Goal: Transaction & Acquisition: Purchase product/service

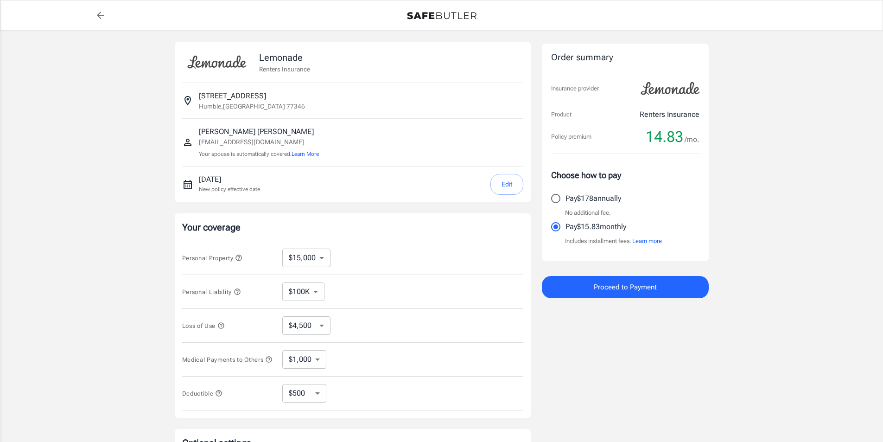
select select "15000"
select select "500"
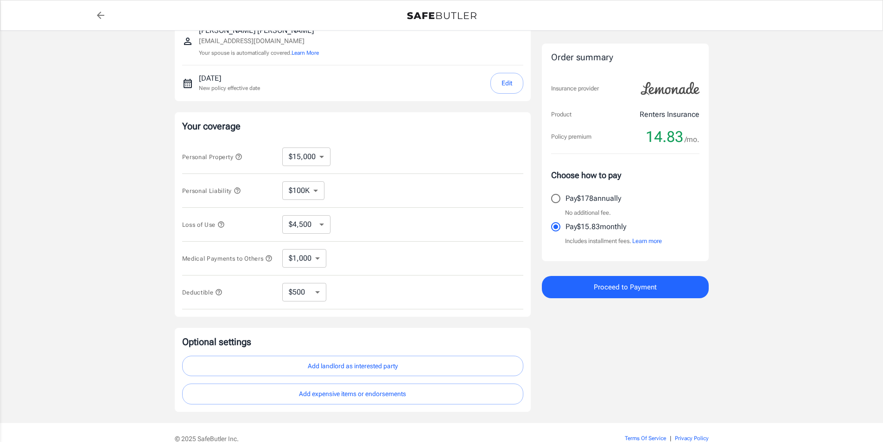
scroll to position [139, 0]
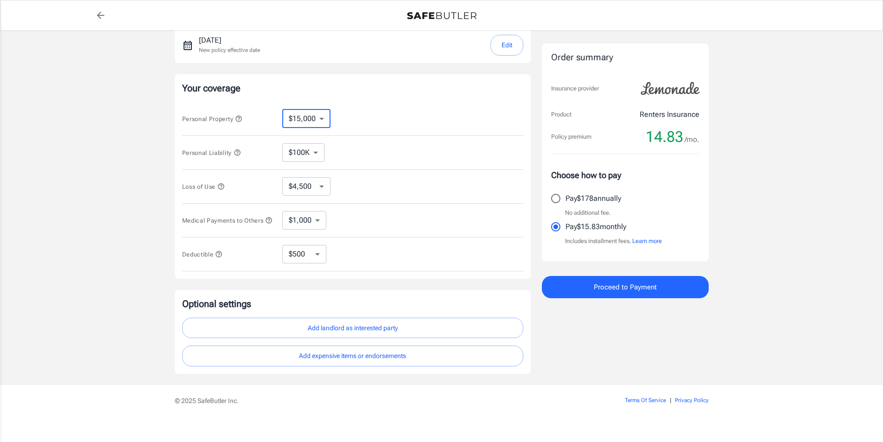
click at [321, 121] on select "$10,000 $15,000 $20,000 $25,000 $30,000 $40,000 $50,000 $100K $150K $200K $250K" at bounding box center [306, 118] width 48 height 19
select select "20000"
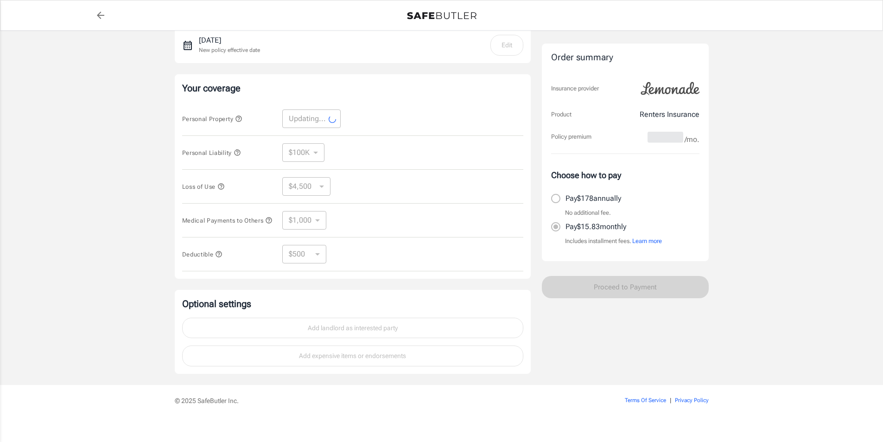
select select "20000"
select select "6000"
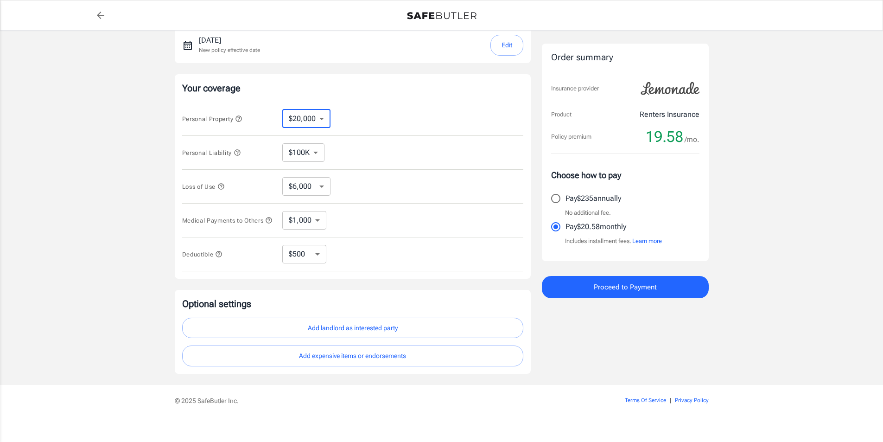
click at [323, 121] on select "$10,000 $15,000 $20,000 $25,000 $30,000 $40,000 $50,000 $100K $150K $200K $250K" at bounding box center [306, 118] width 48 height 19
select select "50000"
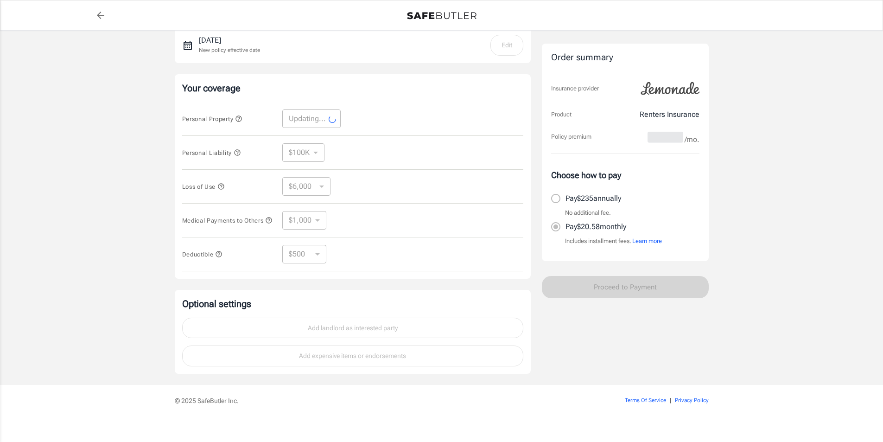
select select "50000"
select select "15000"
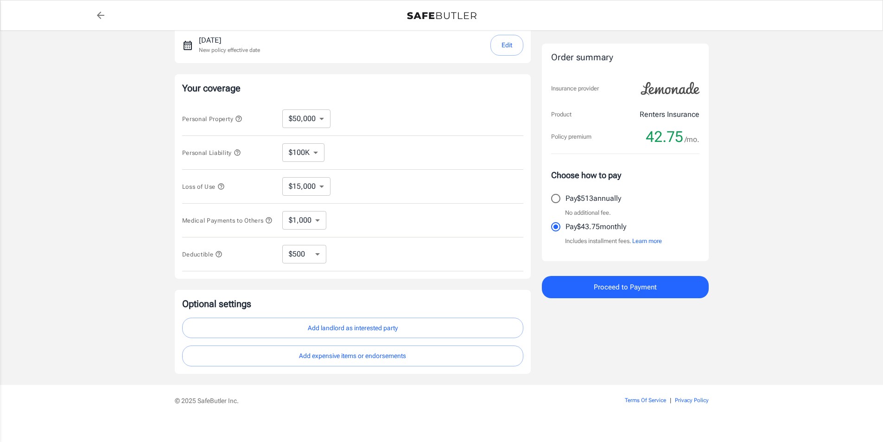
click at [221, 186] on icon "button" at bounding box center [220, 186] width 7 height 7
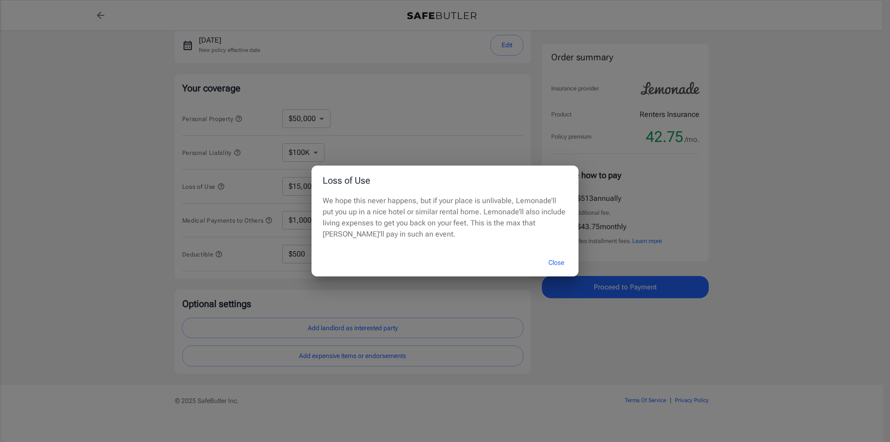
click at [467, 116] on div "Loss of Use We hope this never happens, but if your place is unlivable, Lemonad…" at bounding box center [445, 221] width 890 height 442
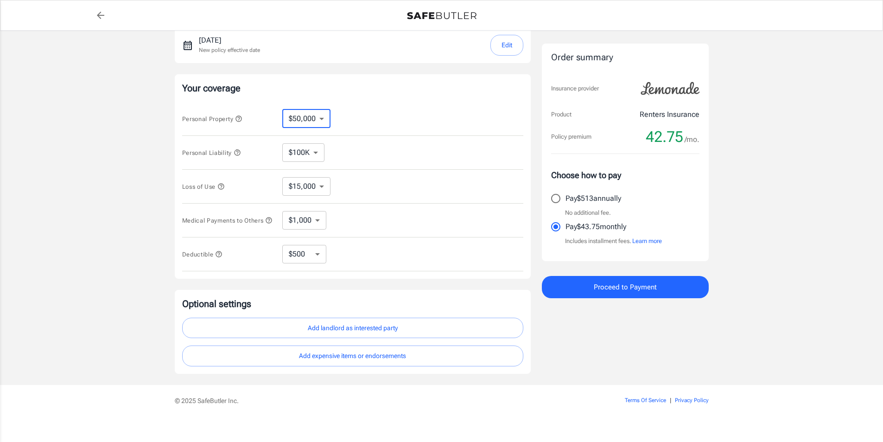
click at [322, 118] on select "$10,000 $15,000 $20,000 $25,000 $30,000 $40,000 $50,000 $100K $150K $200K $250K" at bounding box center [306, 118] width 48 height 19
select select "25000"
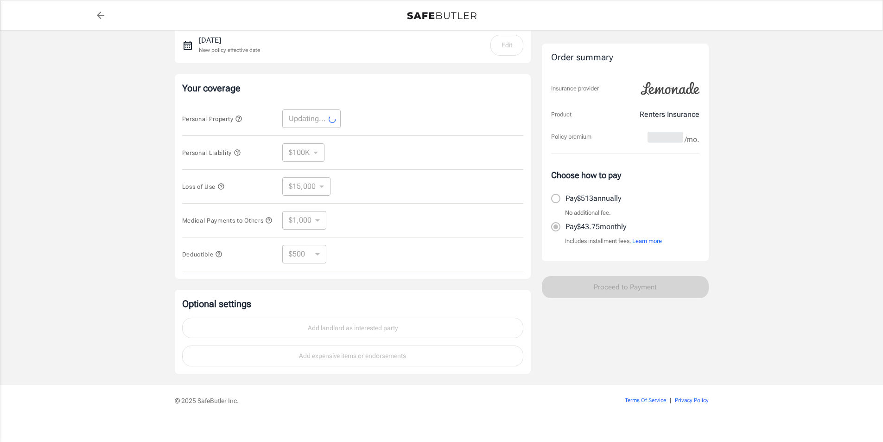
select select "25000"
select select "7500"
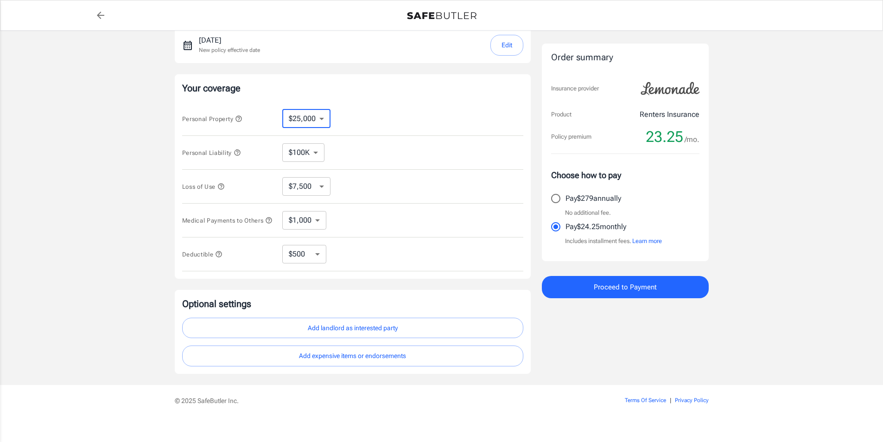
click at [323, 117] on select "$10,000 $15,000 $20,000 $25,000 $30,000 $40,000 $50,000 $100K $150K $200K $250K" at bounding box center [306, 118] width 48 height 19
select select "30000"
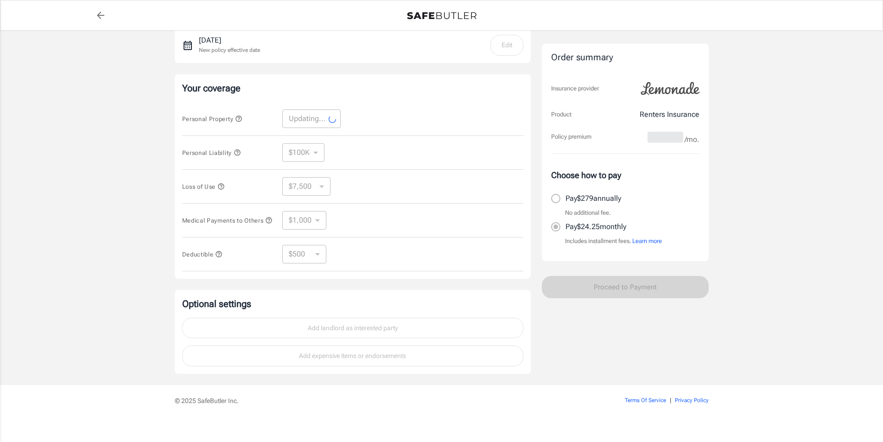
select select "30000"
select select "9000"
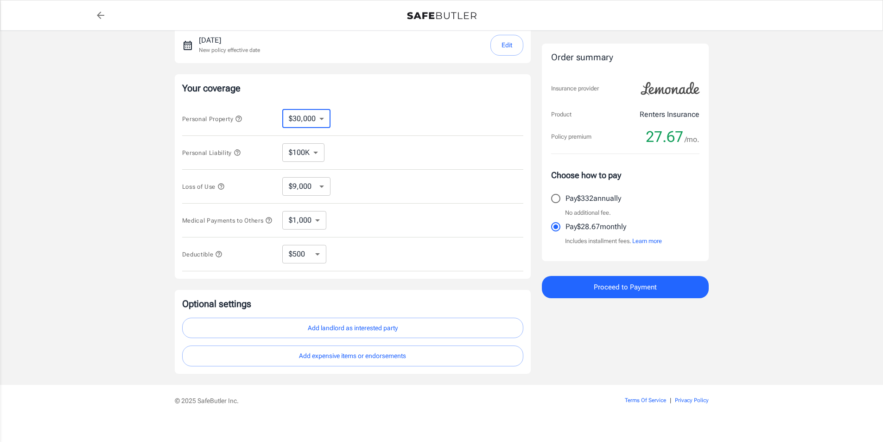
click at [322, 118] on select "$10,000 $15,000 $20,000 $25,000 $30,000 $40,000 $50,000 $100K $150K $200K $250K" at bounding box center [306, 118] width 48 height 19
select select "40000"
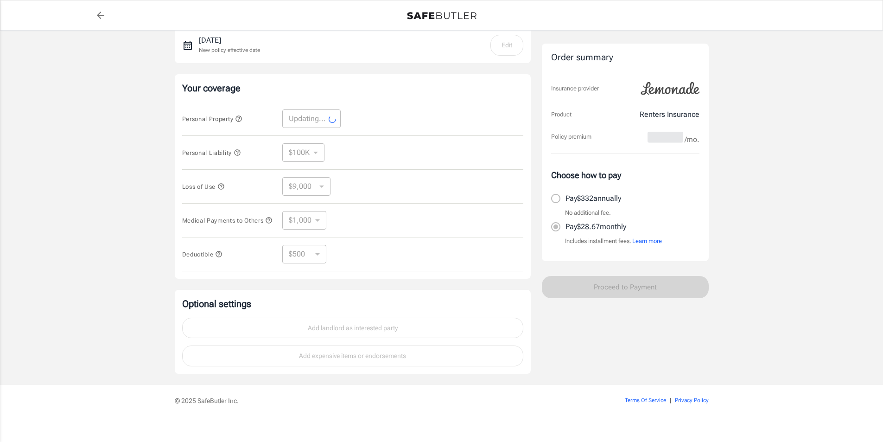
select select "40000"
select select "12000"
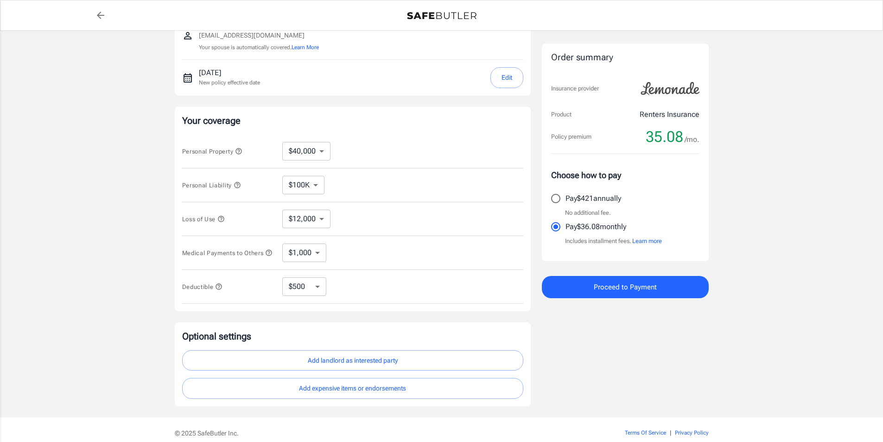
scroll to position [0, 0]
